Goal: Task Accomplishment & Management: Manage account settings

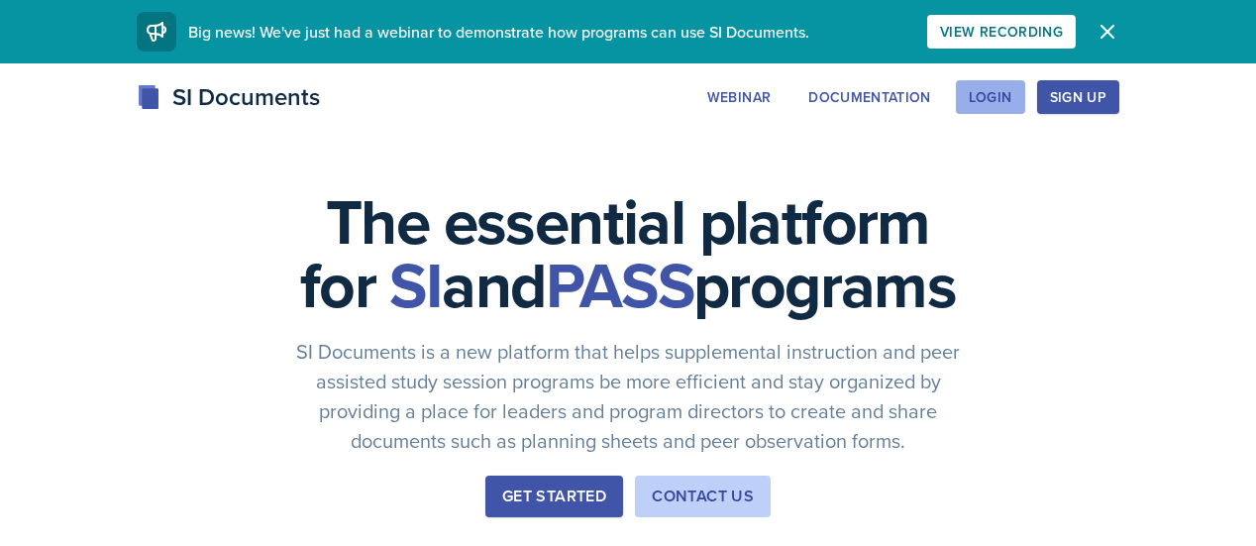
click at [1013, 96] on div "Login" at bounding box center [991, 97] width 44 height 16
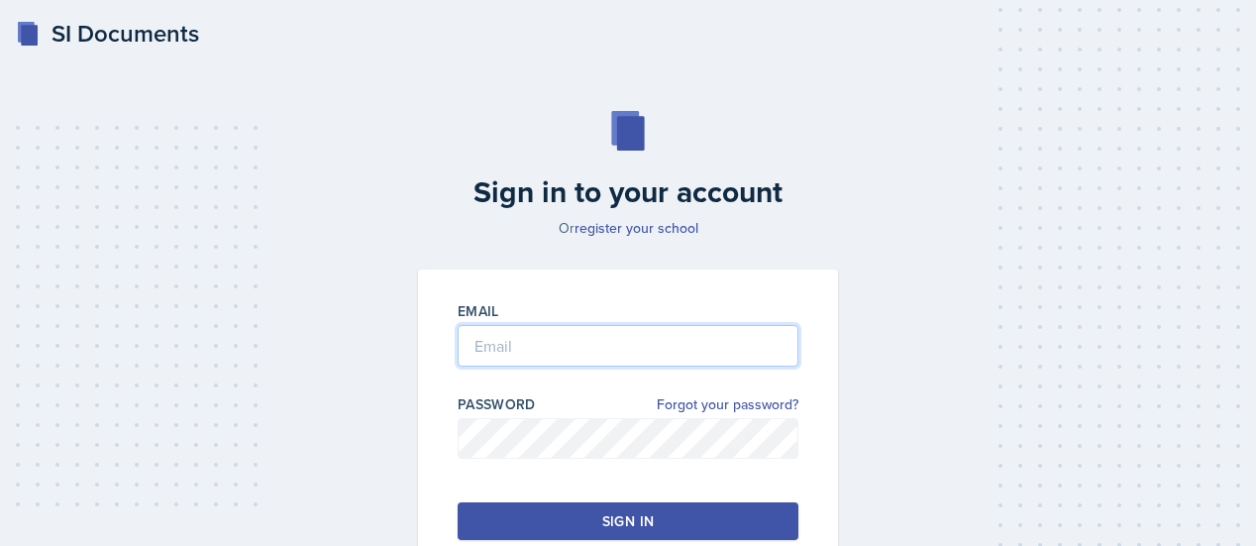
click at [597, 355] on input "email" at bounding box center [628, 346] width 341 height 42
type input "klparker316@gmail.com"
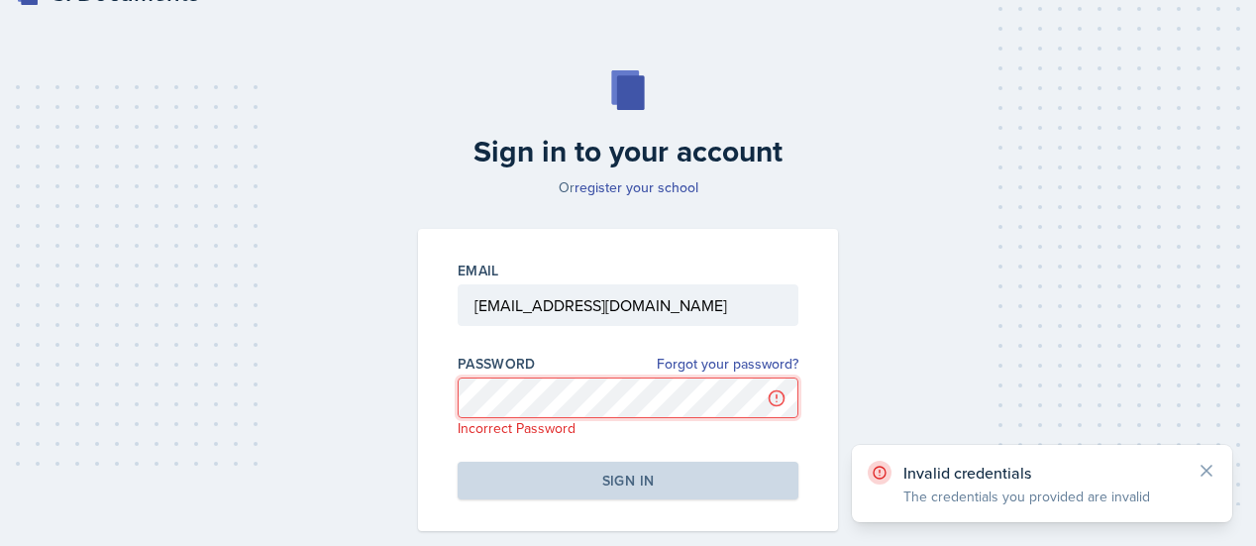
scroll to position [46, 0]
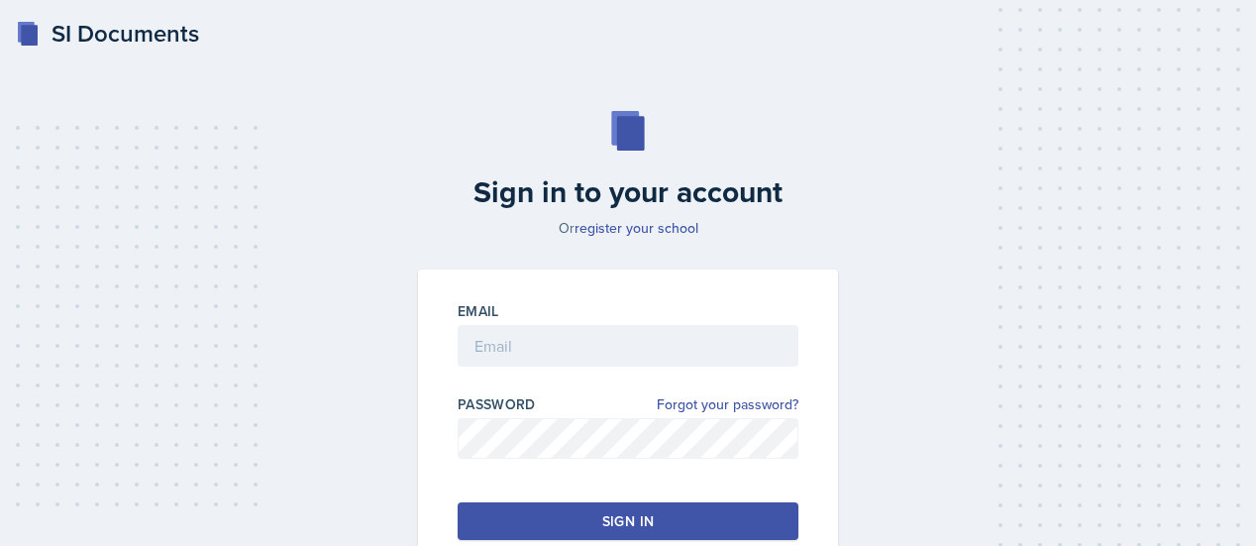
click at [88, 25] on div "SI Documents" at bounding box center [107, 34] width 183 height 36
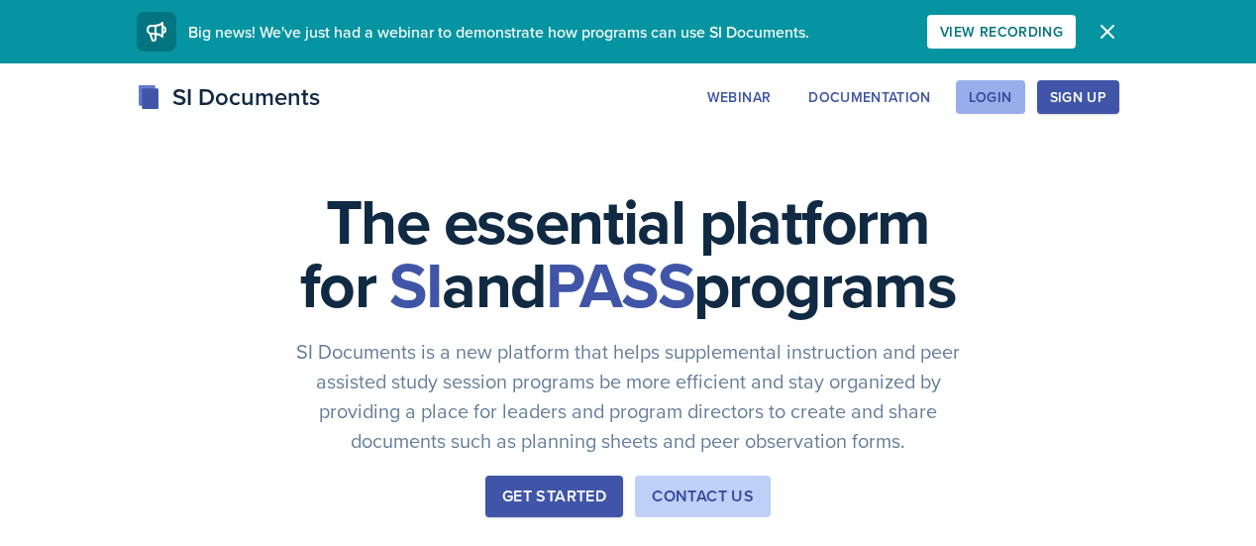
click at [1026, 94] on button "Login" at bounding box center [990, 97] width 69 height 34
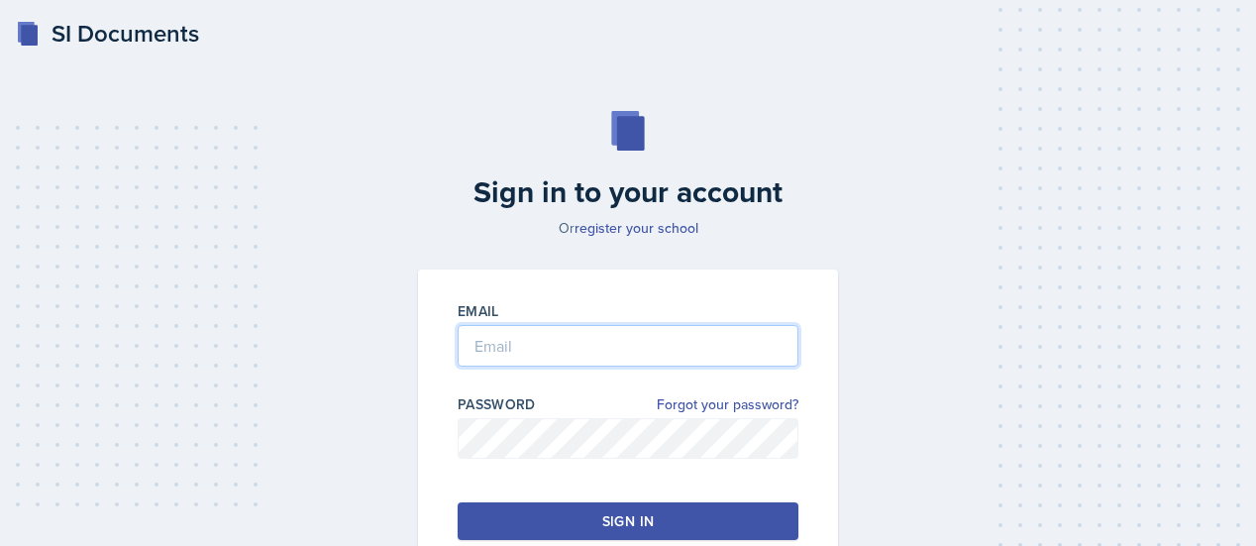
click at [610, 343] on input "email" at bounding box center [628, 346] width 341 height 42
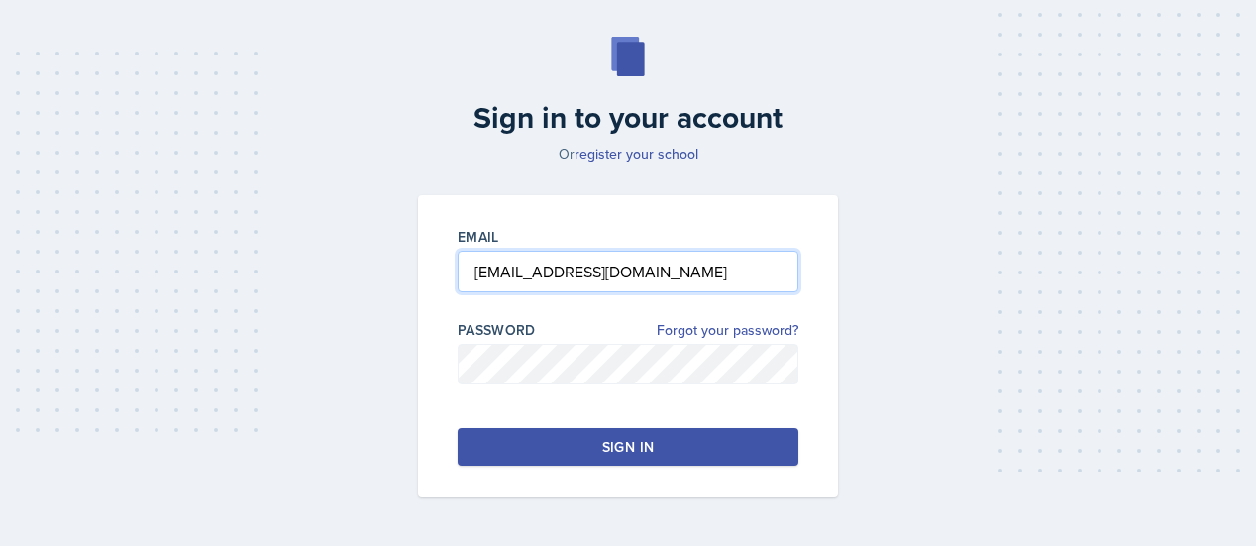
type input "[EMAIL_ADDRESS][DOMAIN_NAME]"
click at [594, 338] on div "Password Forgot your password?" at bounding box center [628, 330] width 341 height 20
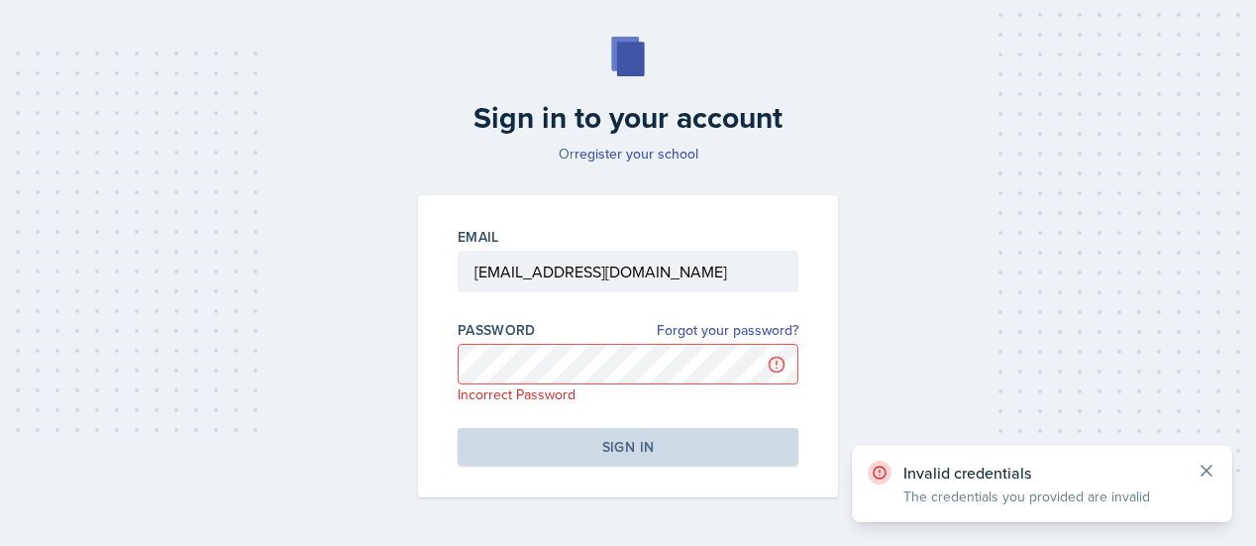
click at [1210, 471] on icon at bounding box center [1207, 471] width 20 height 20
